Goal: Navigation & Orientation: Find specific page/section

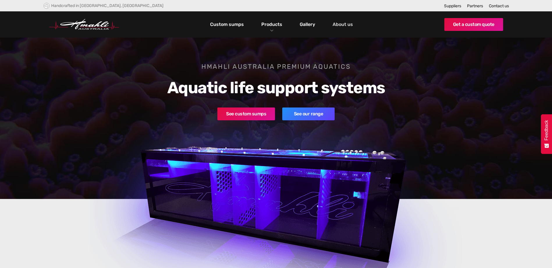
click at [349, 24] on link "About us" at bounding box center [342, 24] width 23 height 10
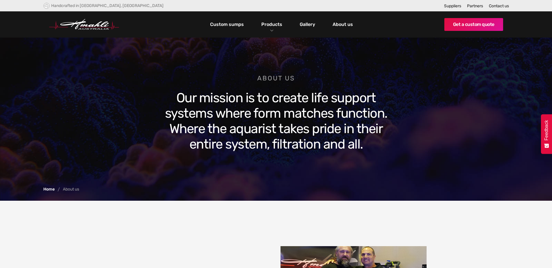
click at [337, 25] on link "About us" at bounding box center [342, 24] width 23 height 10
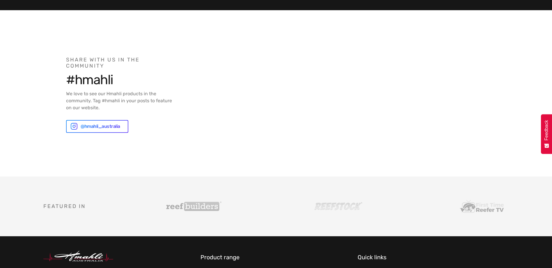
scroll to position [712, 0]
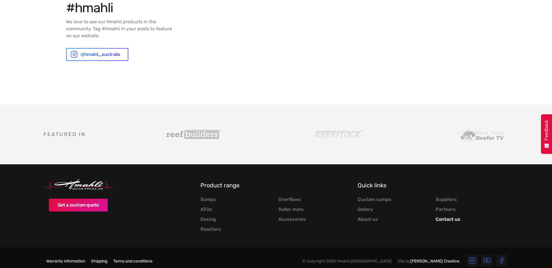
click at [452, 216] on link "Contact us" at bounding box center [448, 219] width 25 height 6
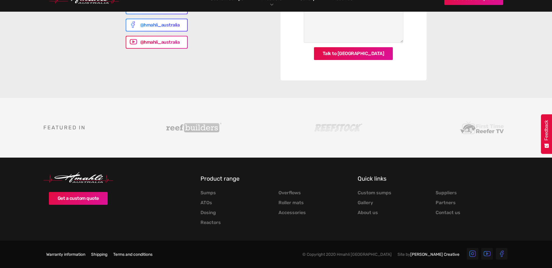
scroll to position [281, 0]
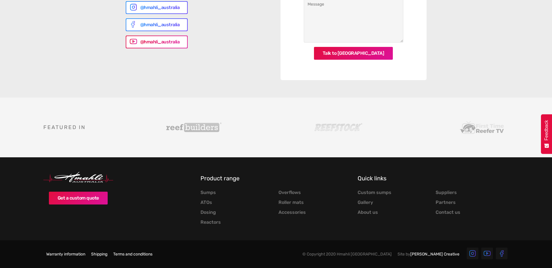
click at [372, 209] on div "About us" at bounding box center [394, 212] width 73 height 7
click at [372, 210] on link "About us" at bounding box center [368, 212] width 20 height 6
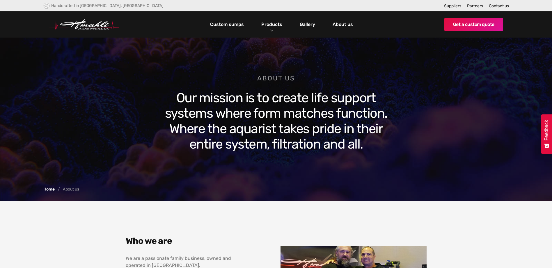
click at [91, 28] on img "home" at bounding box center [84, 24] width 70 height 11
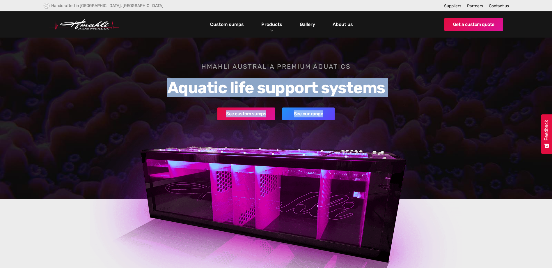
drag, startPoint x: 169, startPoint y: 89, endPoint x: 399, endPoint y: 100, distance: 230.7
click at [399, 100] on div "Hmahli Australia premium aquatics Aquatic life support systems See custom sumps…" at bounding box center [276, 91] width 301 height 58
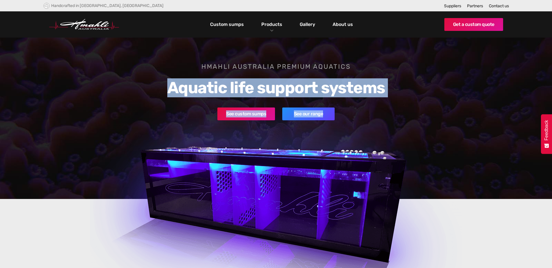
click at [321, 90] on h2 "Aquatic life support systems" at bounding box center [276, 87] width 301 height 19
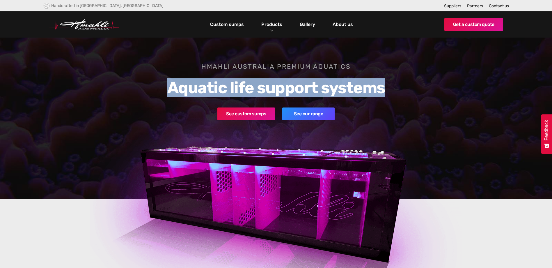
drag, startPoint x: 337, startPoint y: 94, endPoint x: 153, endPoint y: 94, distance: 183.3
click at [153, 94] on h2 "Aquatic life support systems" at bounding box center [276, 87] width 301 height 19
